Goal: Task Accomplishment & Management: Complete application form

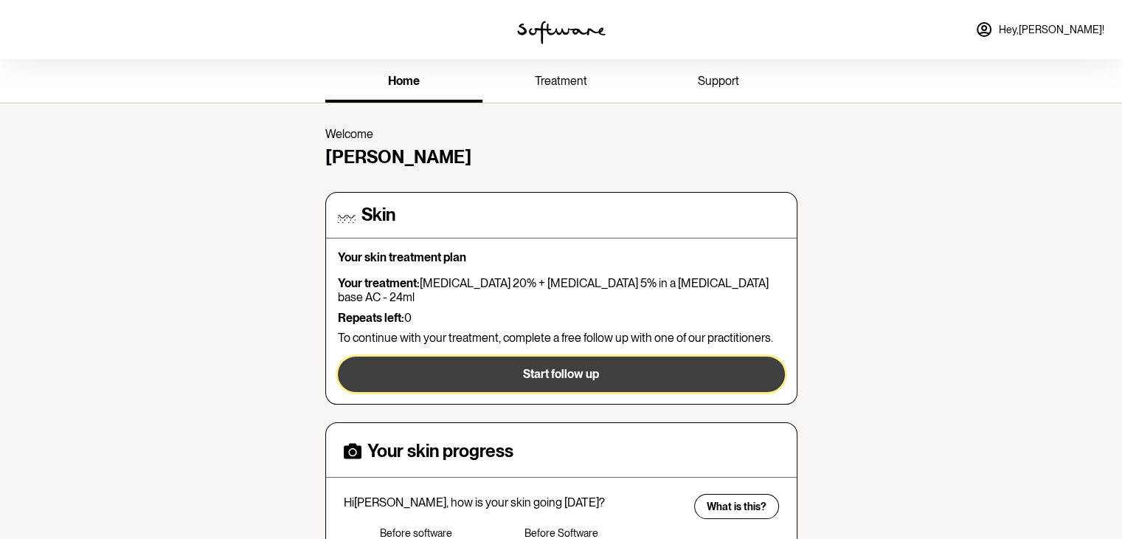
click at [550, 367] on span "Start follow up" at bounding box center [561, 374] width 76 height 14
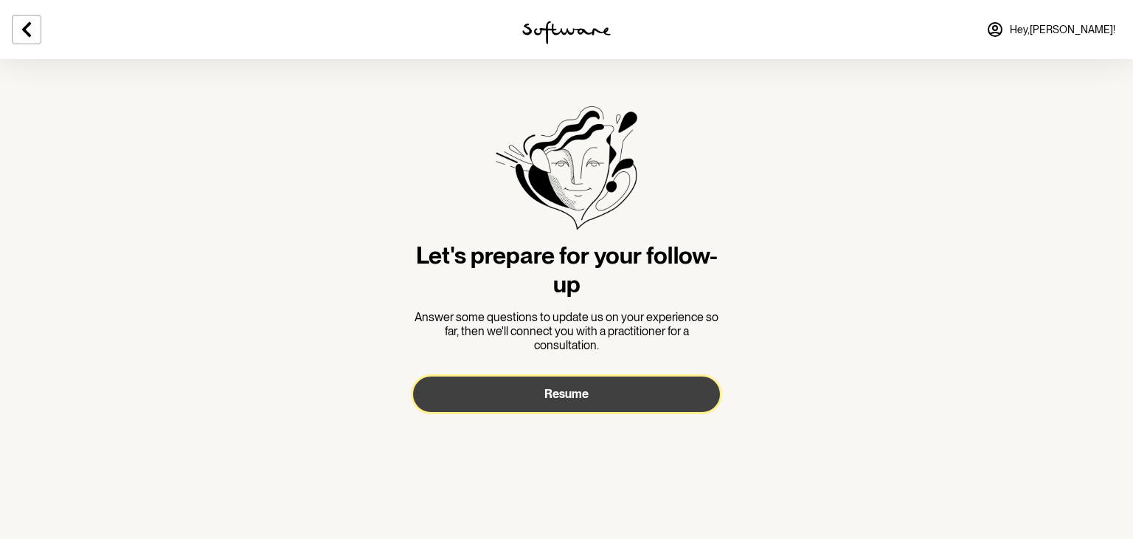
click at [543, 401] on button "Resume" at bounding box center [566, 393] width 307 height 35
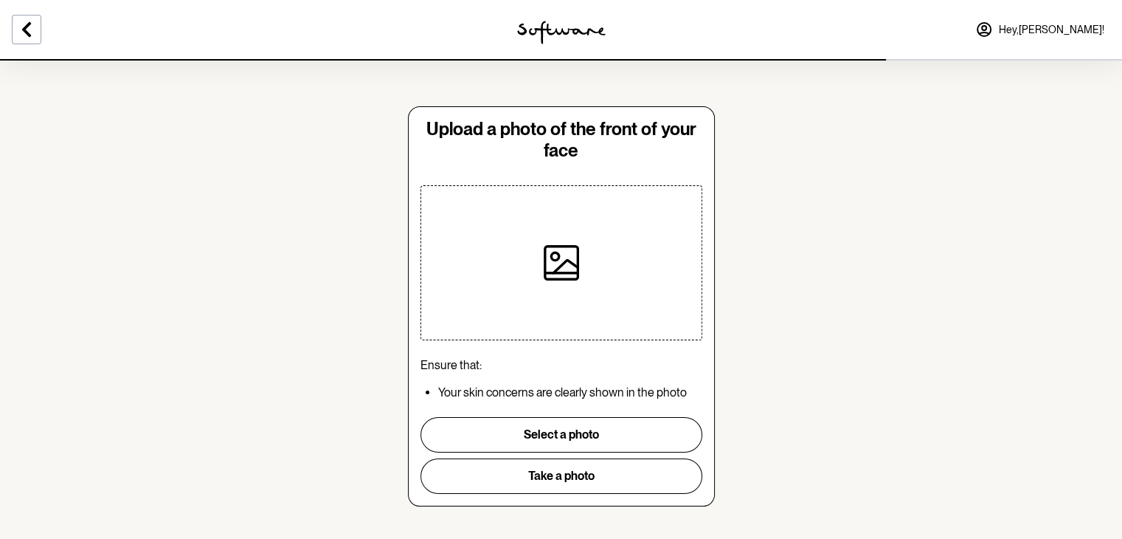
click at [584, 291] on div at bounding box center [561, 262] width 153 height 153
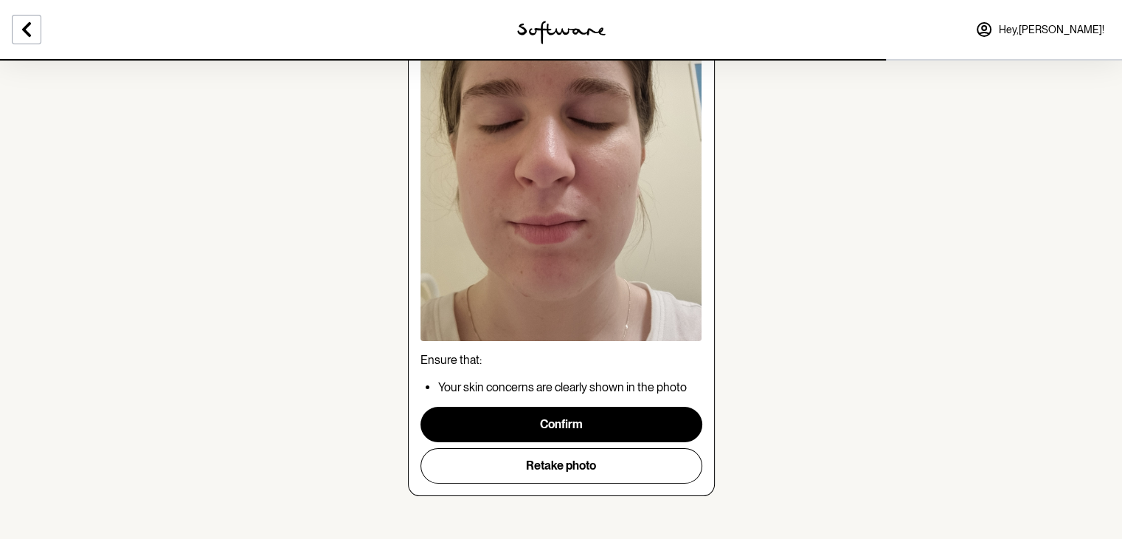
scroll to position [189, 0]
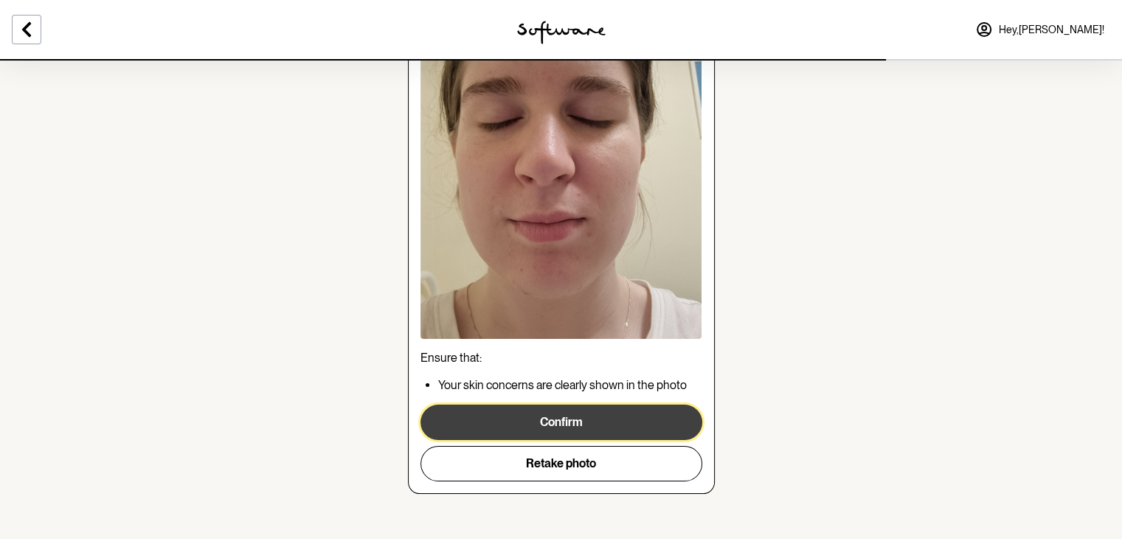
click at [579, 420] on button "Confirm" at bounding box center [562, 421] width 282 height 35
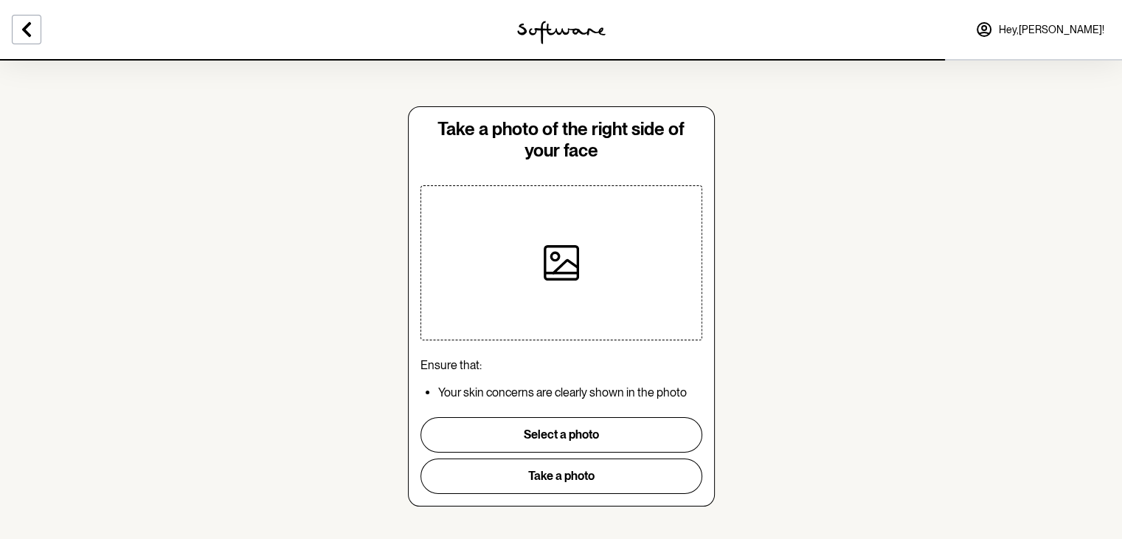
click at [555, 250] on icon at bounding box center [561, 262] width 35 height 35
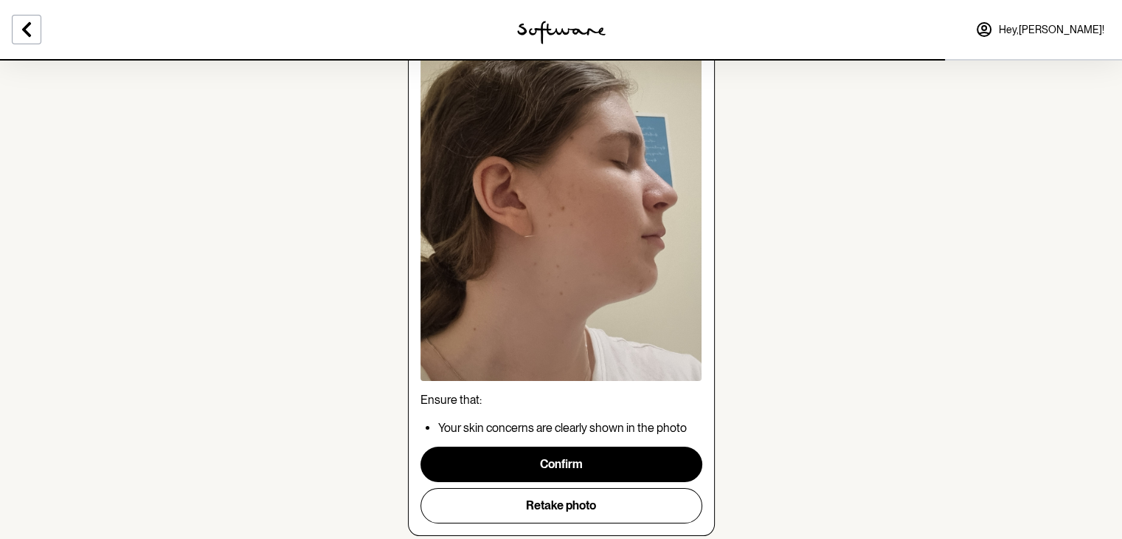
scroll to position [195, 0]
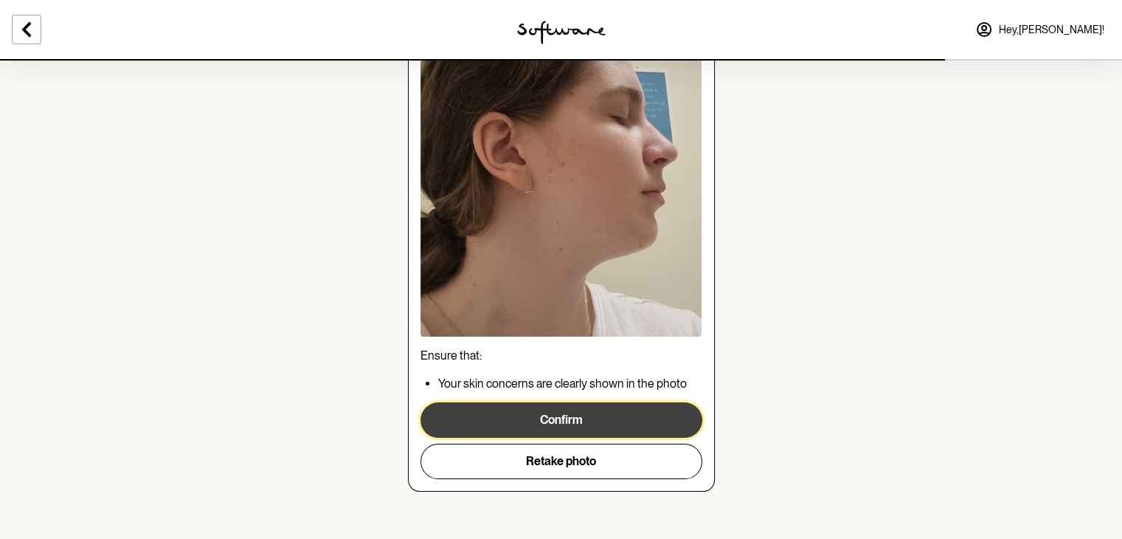
click at [572, 422] on button "Confirm" at bounding box center [562, 419] width 282 height 35
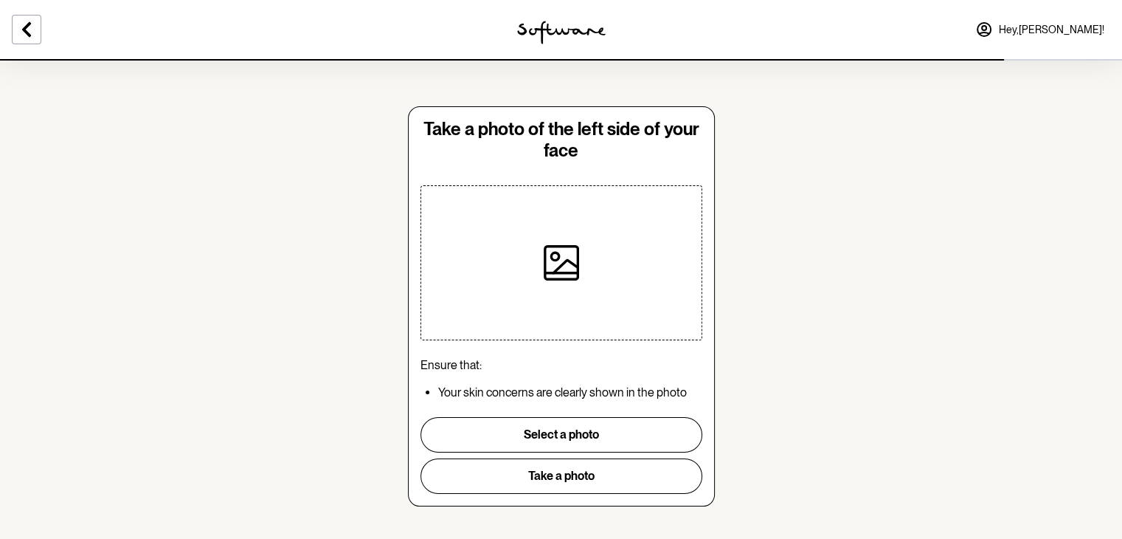
click at [593, 266] on div at bounding box center [561, 262] width 153 height 153
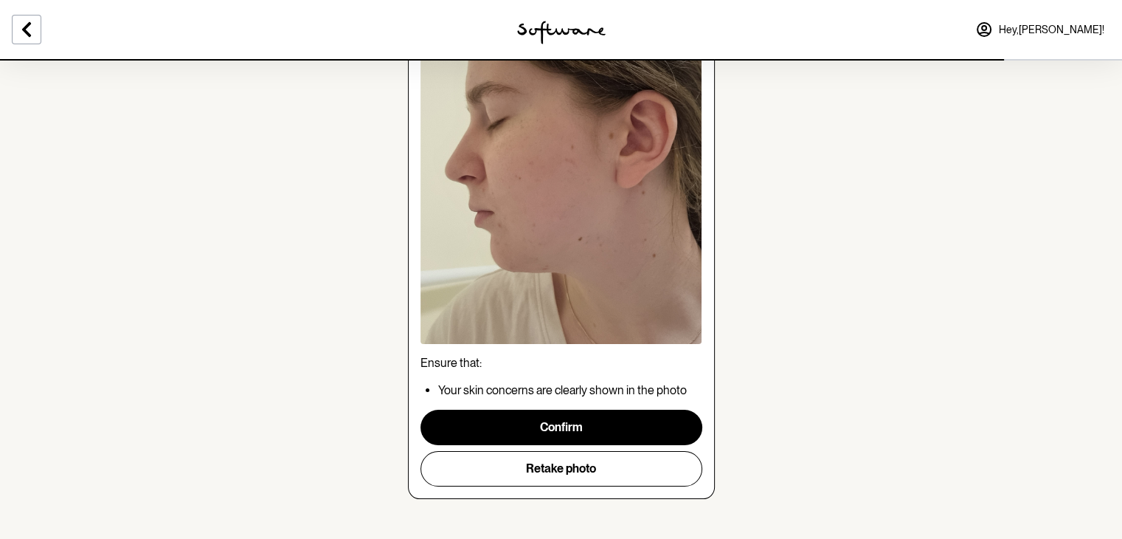
scroll to position [186, 0]
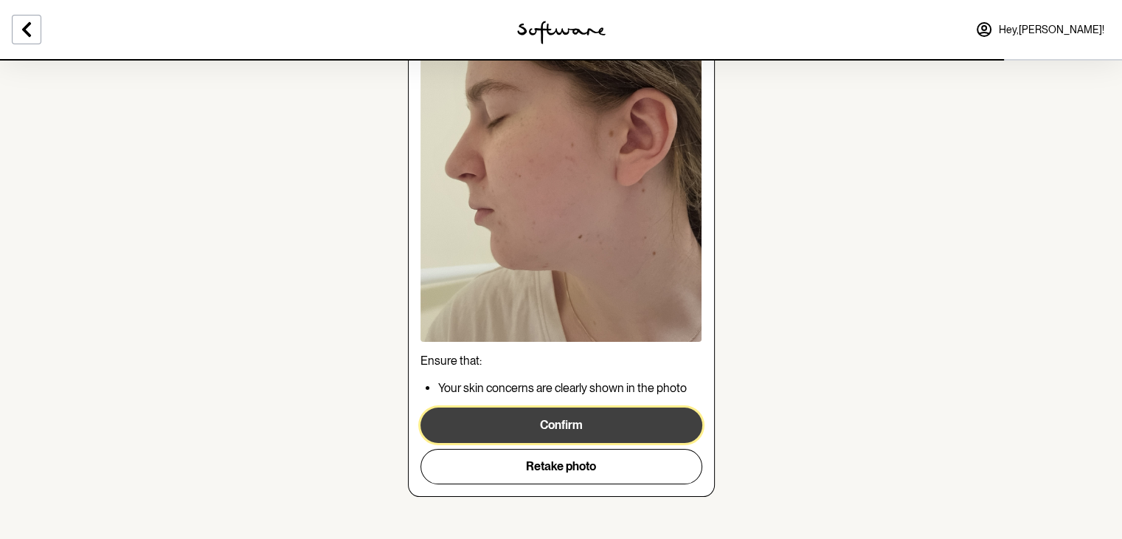
click at [580, 415] on button "Confirm" at bounding box center [562, 424] width 282 height 35
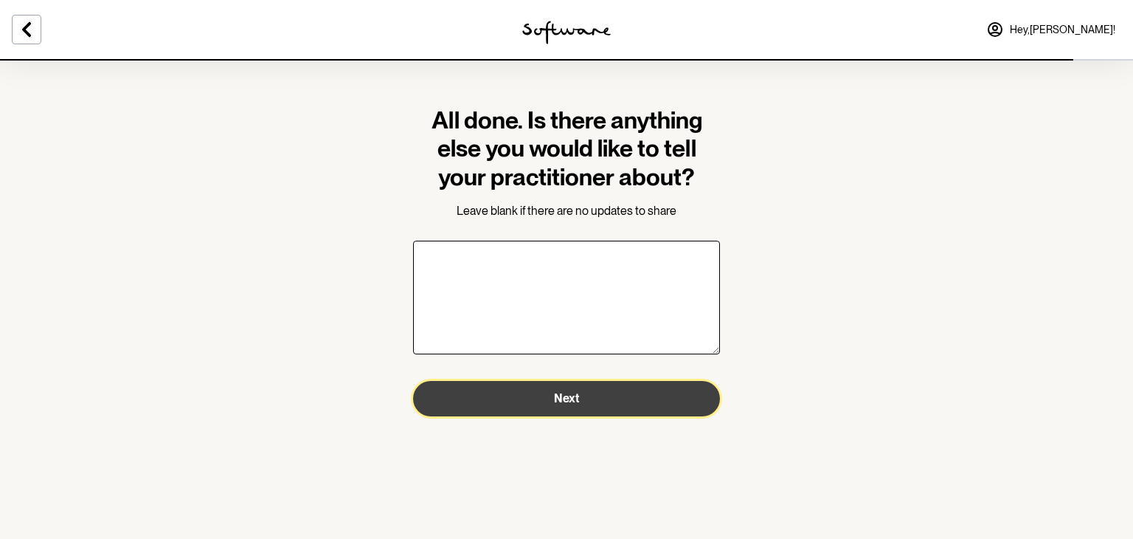
click at [564, 404] on span "Next" at bounding box center [566, 398] width 25 height 14
